Goal: Transaction & Acquisition: Subscribe to service/newsletter

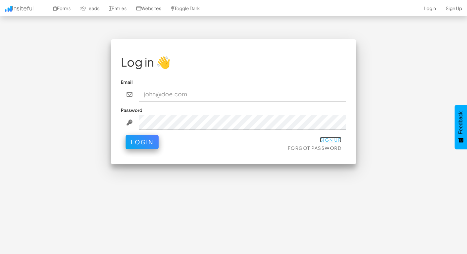
click at [326, 138] on link "Sign Up" at bounding box center [331, 140] width 22 height 6
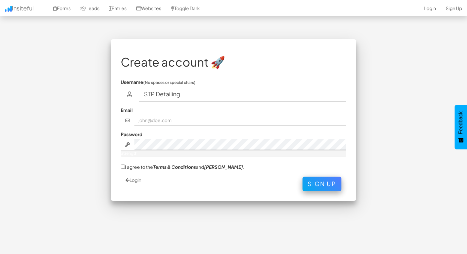
type input "STP Detailing"
type input "stdetail47@gmail.com"
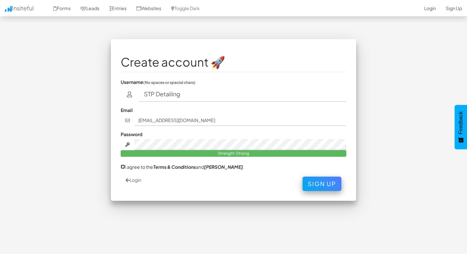
click at [125, 165] on input "I agree to the Terms & Conditions and EULA ." at bounding box center [123, 167] width 4 height 4
checkbox input "true"
click at [307, 186] on button "Sign Up" at bounding box center [321, 182] width 39 height 14
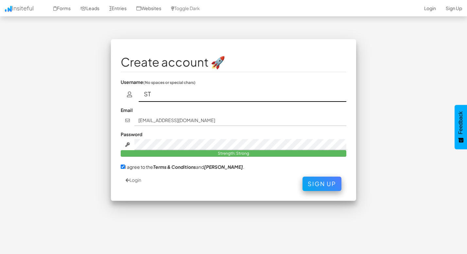
type input "S"
type input "STPDetail"
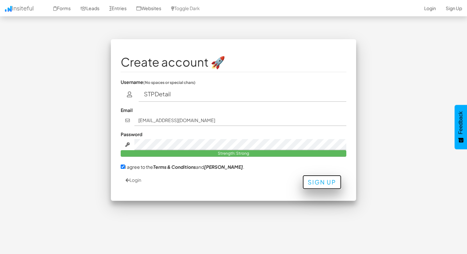
click at [326, 186] on button "Sign Up" at bounding box center [321, 182] width 39 height 14
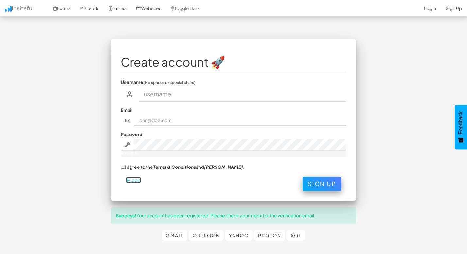
click at [139, 179] on link "Login" at bounding box center [134, 180] width 16 height 6
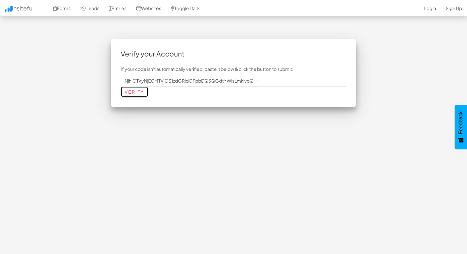
click at [142, 90] on input "Verify" at bounding box center [134, 92] width 27 height 10
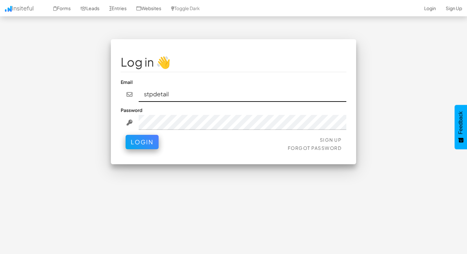
click at [191, 89] on input "stpdetail" at bounding box center [243, 94] width 208 height 15
type input "[EMAIL_ADDRESS][DOMAIN_NAME]"
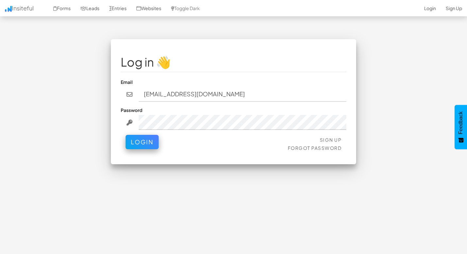
click at [142, 149] on div "Sign Up Forgot Password Login" at bounding box center [234, 145] width 226 height 20
click at [139, 143] on button "Login" at bounding box center [142, 140] width 33 height 14
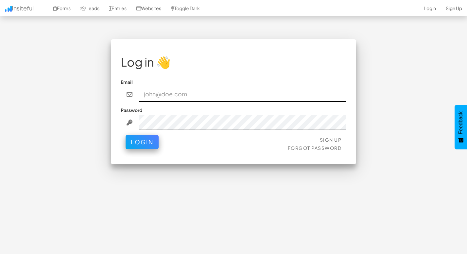
click at [161, 92] on input "email" at bounding box center [243, 94] width 208 height 15
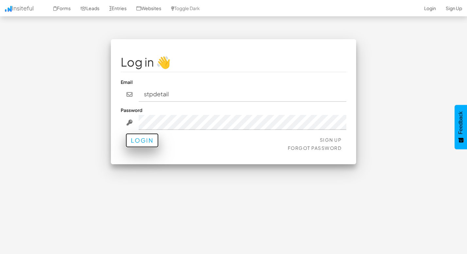
click at [144, 145] on button "Login" at bounding box center [142, 140] width 33 height 14
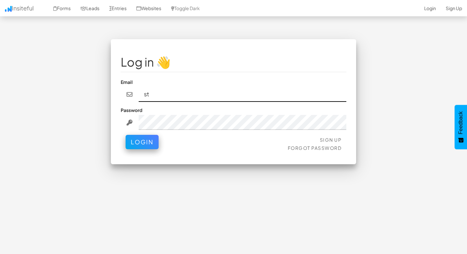
type input "s"
type input "stdetail47@gmail.com"
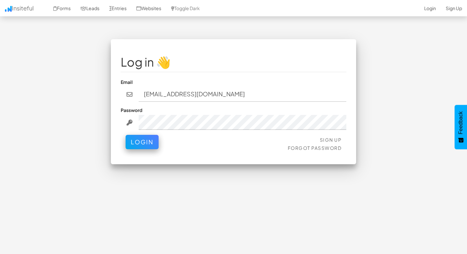
click at [142, 151] on div "Sign Up Forgot Password Login" at bounding box center [234, 145] width 226 height 20
click at [139, 144] on button "Login" at bounding box center [142, 140] width 33 height 14
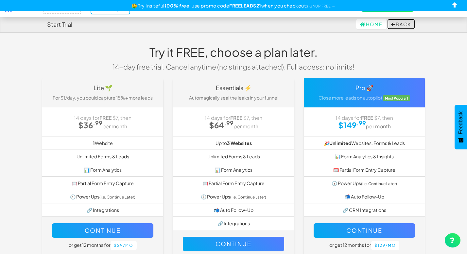
click at [400, 20] on button "Back" at bounding box center [401, 24] width 28 height 10
click at [356, 23] on link "Home" at bounding box center [371, 24] width 30 height 10
click at [365, 24] on link "Home" at bounding box center [371, 24] width 30 height 10
click at [249, 7] on u "FREELEADS21" at bounding box center [245, 6] width 32 height 6
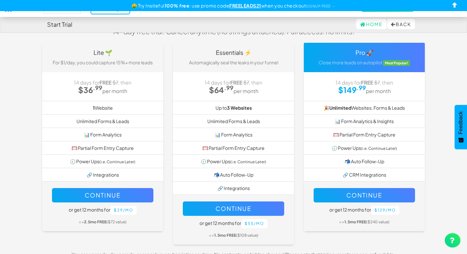
scroll to position [56, 0]
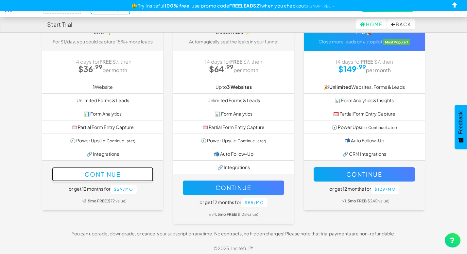
click at [127, 180] on button "Continue" at bounding box center [102, 174] width 101 height 14
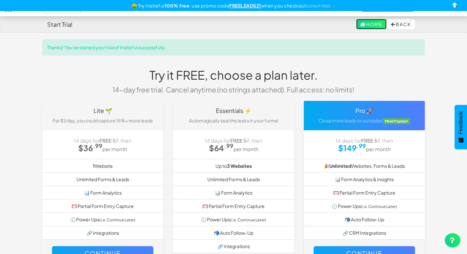
click at [361, 23] on link "Home" at bounding box center [371, 24] width 30 height 10
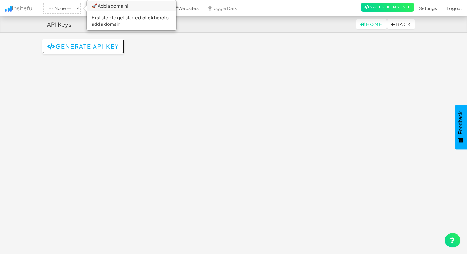
click at [101, 42] on button "Generate API Key" at bounding box center [83, 46] width 82 height 14
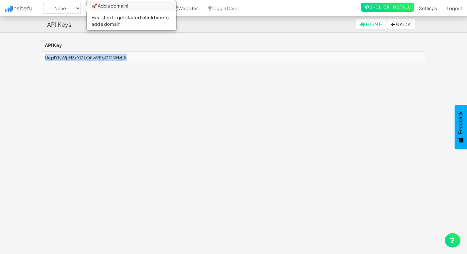
drag, startPoint x: 141, startPoint y: 61, endPoint x: 43, endPoint y: 58, distance: 97.5
click at [43, 58] on td "UeplYIsWjJHZxYGLOi1w9EbGT1NHzL1t" at bounding box center [233, 57] width 382 height 12
copy td "UeplYIsWjJHZxYGLOi1w9EbGT1NHzL1t"
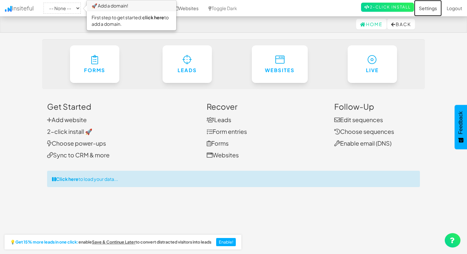
click at [426, 8] on link "Settings" at bounding box center [428, 8] width 28 height 16
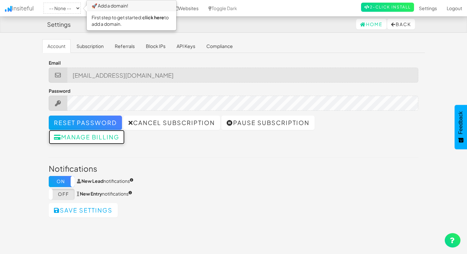
click at [96, 138] on button "Manage billing" at bounding box center [87, 137] width 76 height 14
